Goal: Task Accomplishment & Management: Use online tool/utility

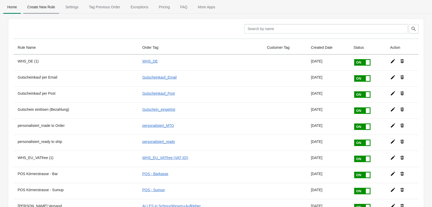
click at [38, 9] on span "Create New Rule" at bounding box center [41, 6] width 36 height 9
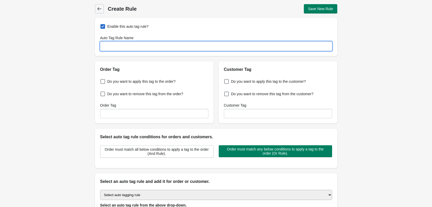
click at [119, 44] on input "Auto Tag Rule Name" at bounding box center [216, 45] width 232 height 9
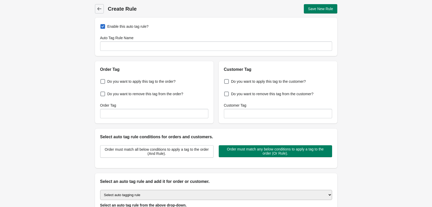
click at [70, 118] on div "Back Create Rule Save New Rule Enable this auto tag rule? Auto Tag Rule Name Or…" at bounding box center [216, 125] width 432 height 251
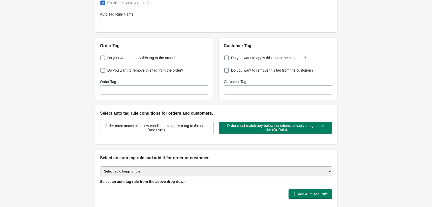
scroll to position [71, 0]
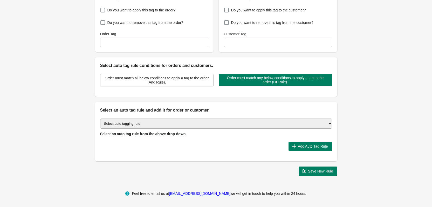
click at [135, 124] on select "Select auto tagging rule Tag by order amount Tag based on the order count (Volu…" at bounding box center [216, 123] width 232 height 10
select select "20"
click at [100, 118] on select "Select auto tagging rule Tag by order amount Tag based on the order count (Volu…" at bounding box center [216, 123] width 232 height 10
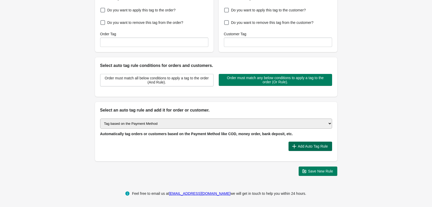
click at [318, 146] on span "Add Auto Tag Rule" at bounding box center [313, 146] width 30 height 4
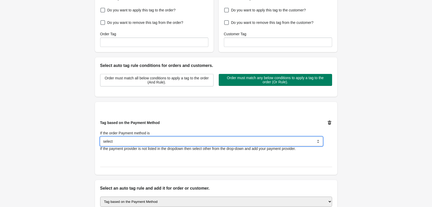
click at [215, 140] on select "select Bank Deposit Money Order Cash on Delivery (COD) PayPal Credit Card Others" at bounding box center [211, 141] width 222 height 9
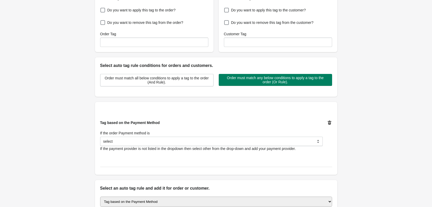
click at [73, 171] on div "Back Create Rule Save New Rule Enable this auto tag rule? Auto Tag Rule Name Or…" at bounding box center [216, 93] width 432 height 329
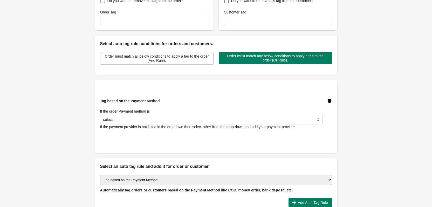
scroll to position [149, 0]
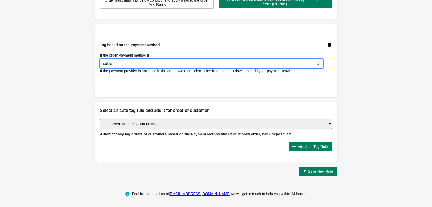
click at [134, 62] on select "select Bank Deposit Money Order Cash on Delivery (COD) PayPal Credit Card Others" at bounding box center [211, 63] width 222 height 9
select select "31"
click at [100, 59] on select "select Bank Deposit Money Order Cash on Delivery (COD) PayPal Credit Card Others" at bounding box center [211, 63] width 222 height 9
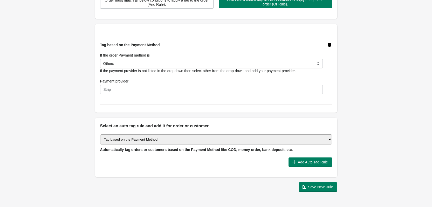
click at [183, 138] on select "Select auto tagging rule Tag by order amount Tag based on the order count (Volu…" at bounding box center [216, 139] width 232 height 10
click at [43, 82] on div "Back Create Rule Save New Rule Enable this auto tag rule? Auto Tag Rule Name Or…" at bounding box center [216, 23] width 432 height 345
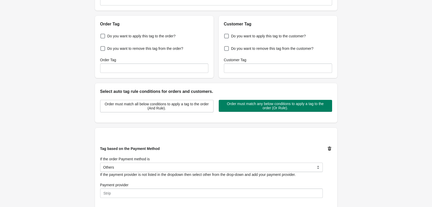
scroll to position [0, 0]
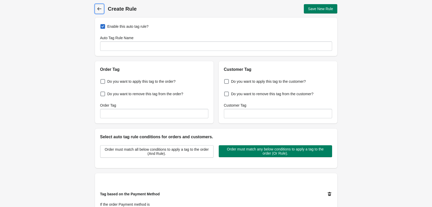
click at [100, 10] on icon at bounding box center [99, 8] width 5 height 5
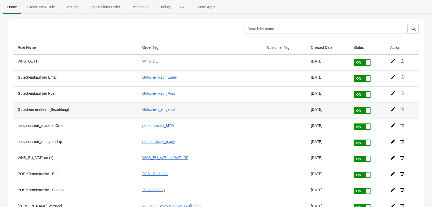
click at [390, 109] on icon at bounding box center [392, 109] width 5 height 5
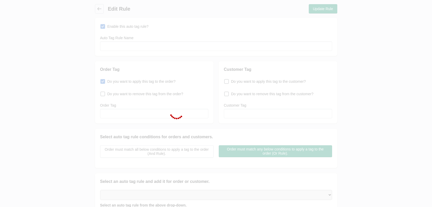
type input "Gutschein einlösen (Bezahlung)"
checkbox input "true"
type input "Gutschein_eingelöst"
select select "31"
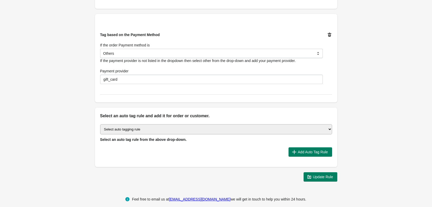
scroll to position [165, 0]
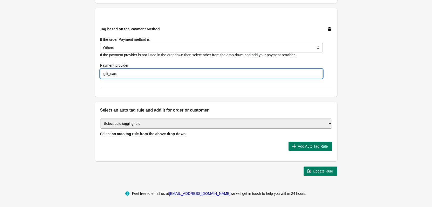
click at [310, 73] on input "gift_card" at bounding box center [211, 73] width 222 height 9
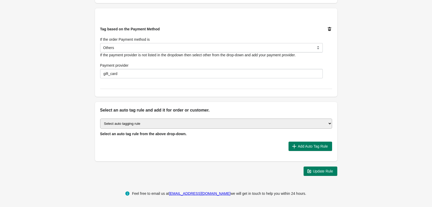
click at [359, 70] on div "Back Edit Rule Update Rule Enable this auto tag rule? Auto Tag Rule Name [PERSO…" at bounding box center [216, 7] width 432 height 345
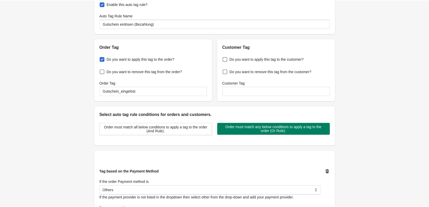
scroll to position [0, 0]
